Goal: Task Accomplishment & Management: Manage account settings

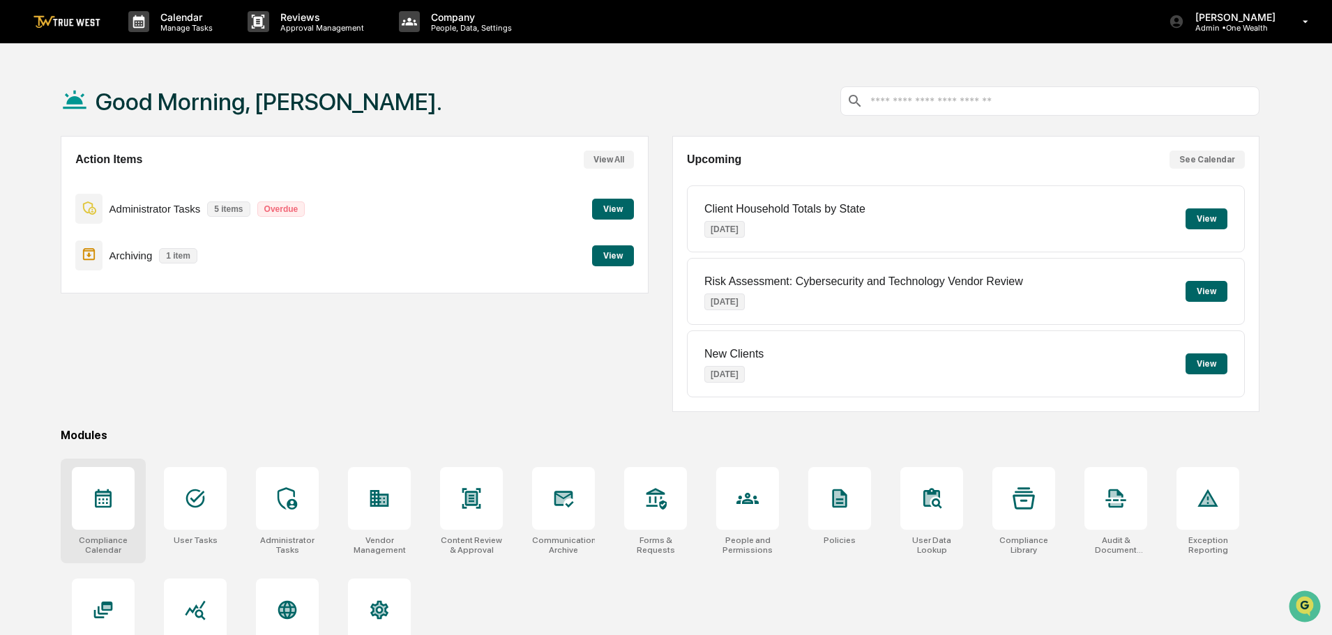
click at [100, 493] on icon at bounding box center [103, 498] width 17 height 19
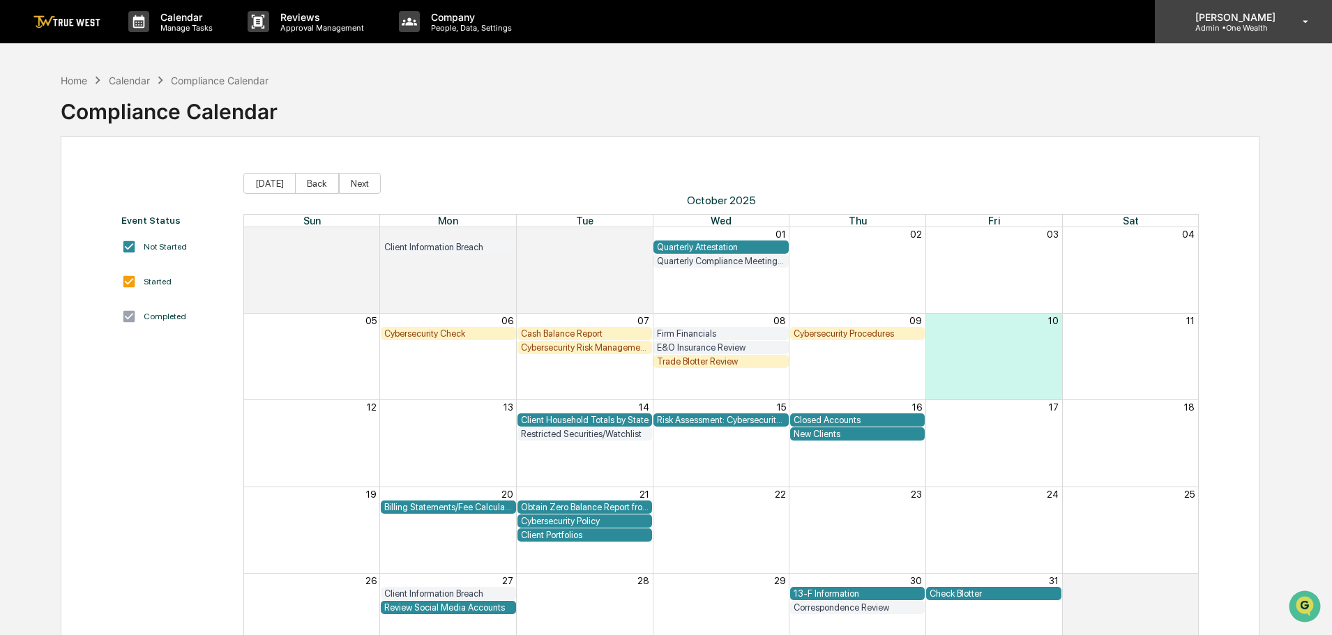
click at [1251, 30] on p "Admin • One Wealth" at bounding box center [1233, 28] width 98 height 10
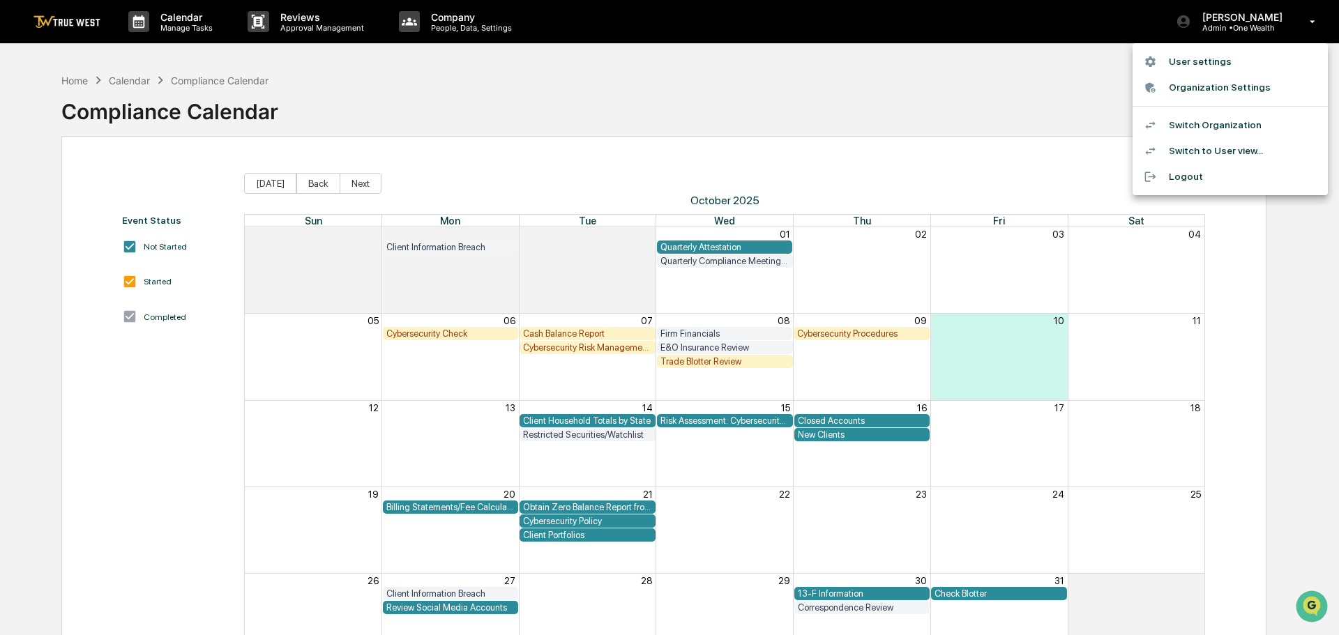
click at [1214, 126] on li "Switch Organization" at bounding box center [1229, 125] width 195 height 26
